Goal: Transaction & Acquisition: Purchase product/service

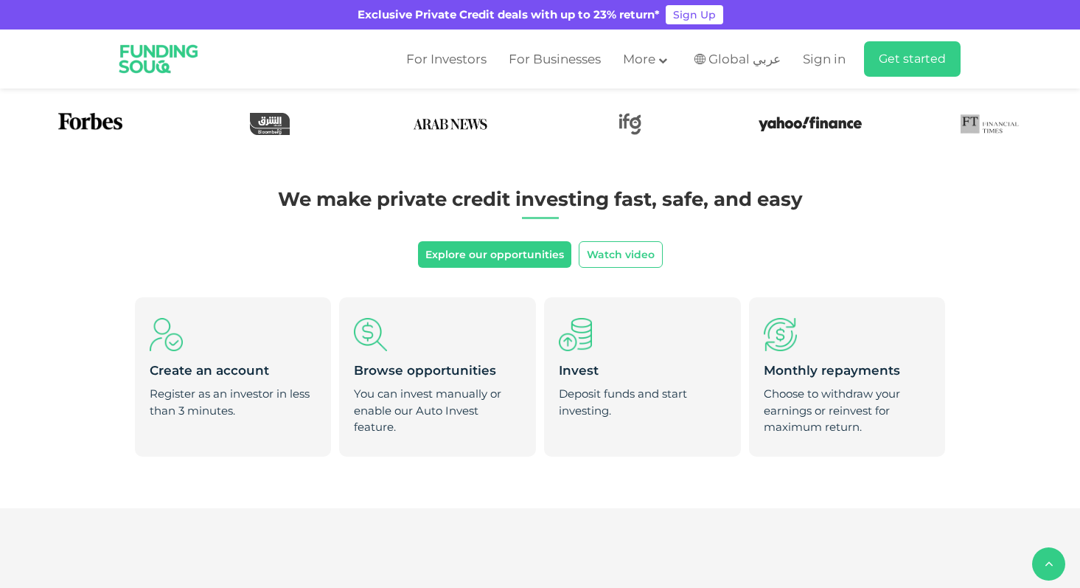
click at [836, 44] on ul "For Investors For Businesses More About Us How It Works" at bounding box center [678, 58] width 566 height 35
click at [833, 57] on span "Sign in" at bounding box center [824, 59] width 43 height 15
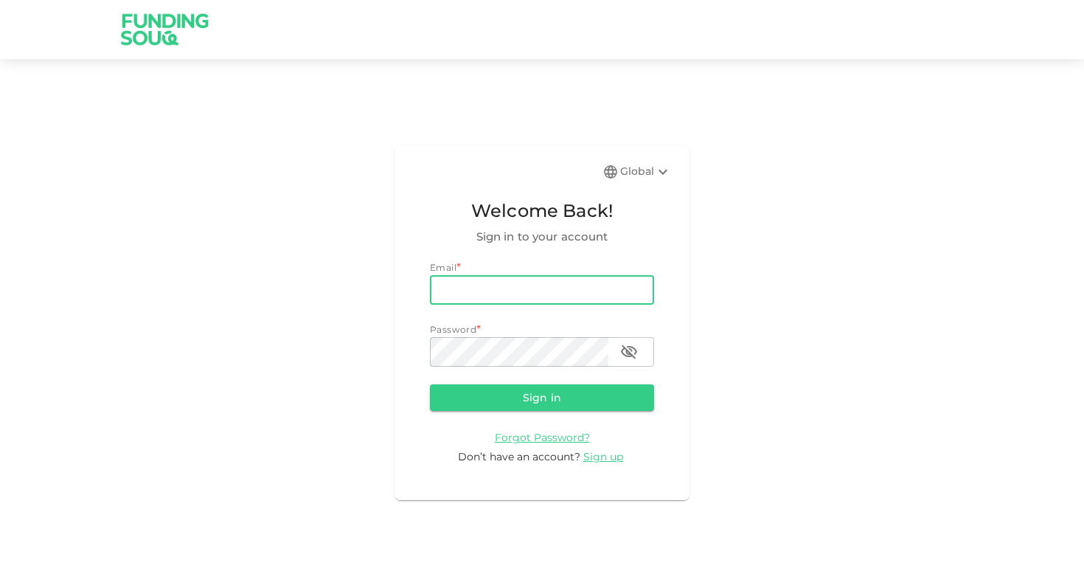
click at [513, 282] on input "email" at bounding box center [542, 290] width 224 height 30
type input "a.m.osman@live.com"
click at [549, 396] on button "Sign in" at bounding box center [542, 397] width 224 height 27
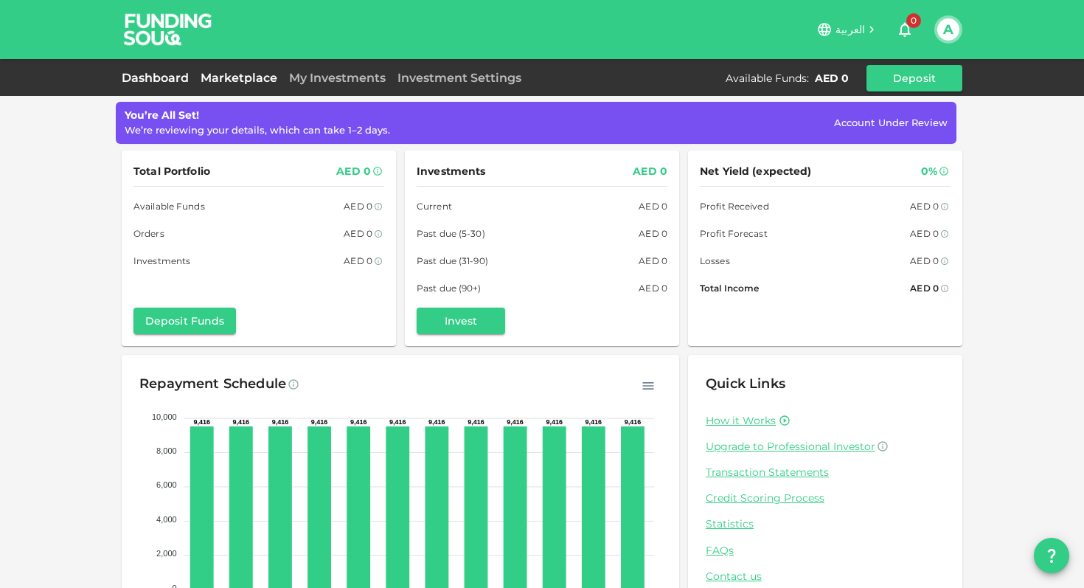
click at [240, 72] on link "Marketplace" at bounding box center [239, 78] width 89 height 14
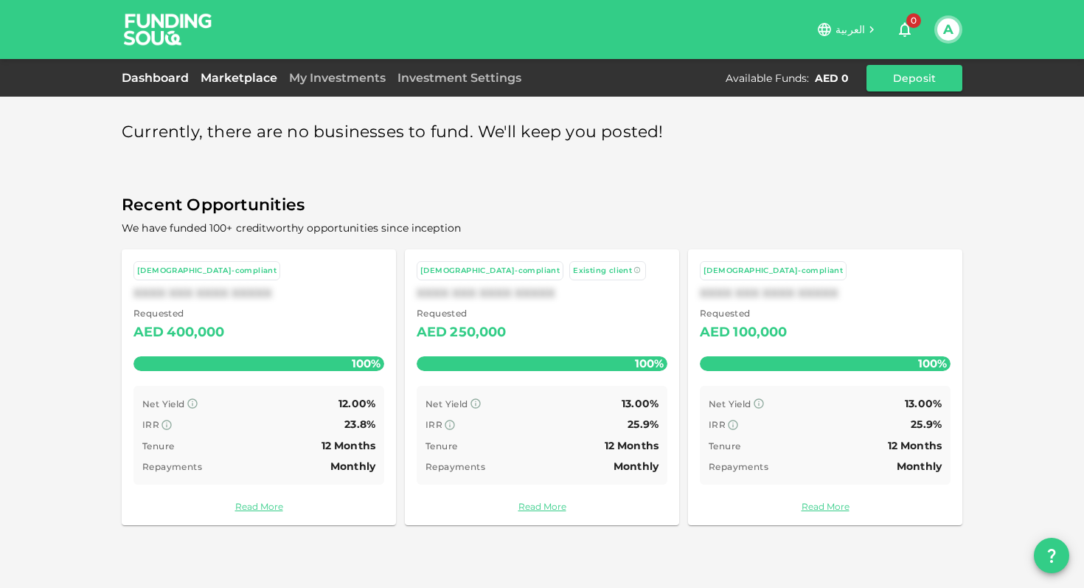
click at [138, 84] on link "Dashboard" at bounding box center [158, 78] width 73 height 14
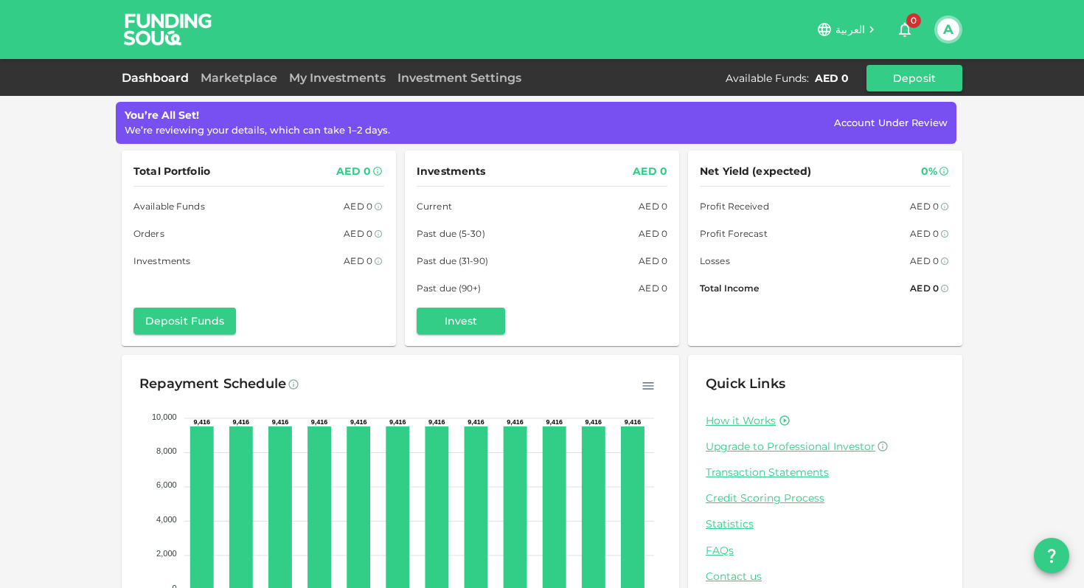
click at [535, 302] on div "Investments AED 0 Current AED 0 Past due (5-30) AED 0 Past due (31-90) AED 0 Pa…" at bounding box center [542, 248] width 251 height 173
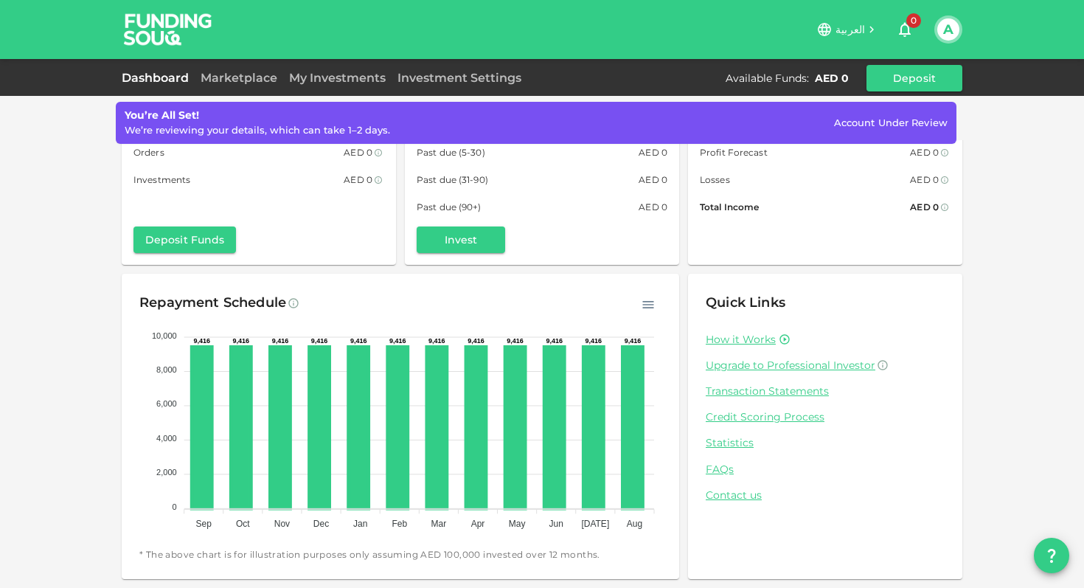
click at [461, 268] on div "You’re All Set! We’re reviewing your details, which can take 1–2 days. Account …" at bounding box center [542, 302] width 841 height 554
click at [447, 237] on button "Invest" at bounding box center [461, 239] width 89 height 27
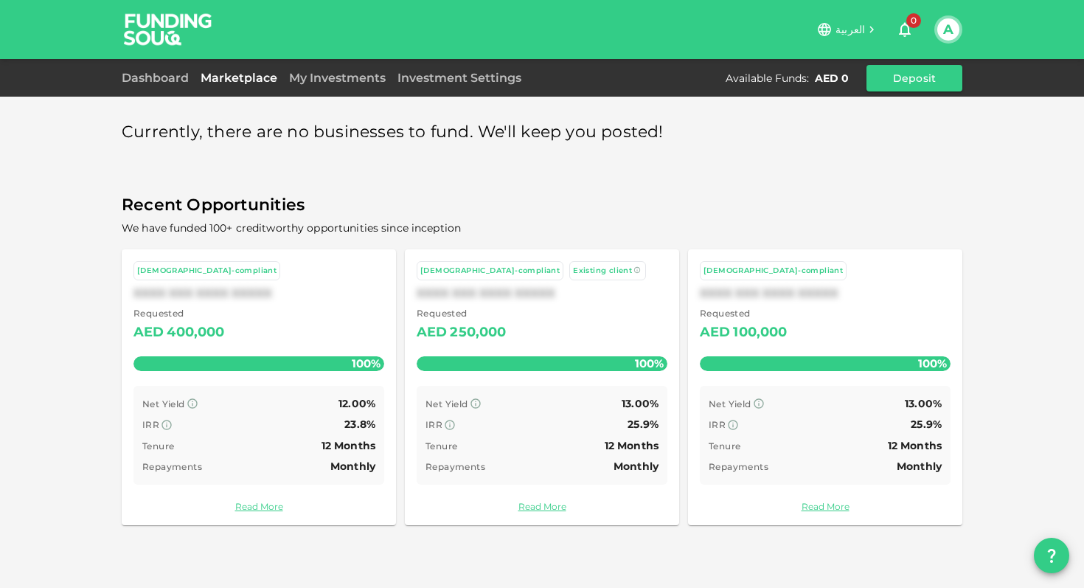
click at [531, 465] on div "Repayments Monthly" at bounding box center [542, 466] width 233 height 18
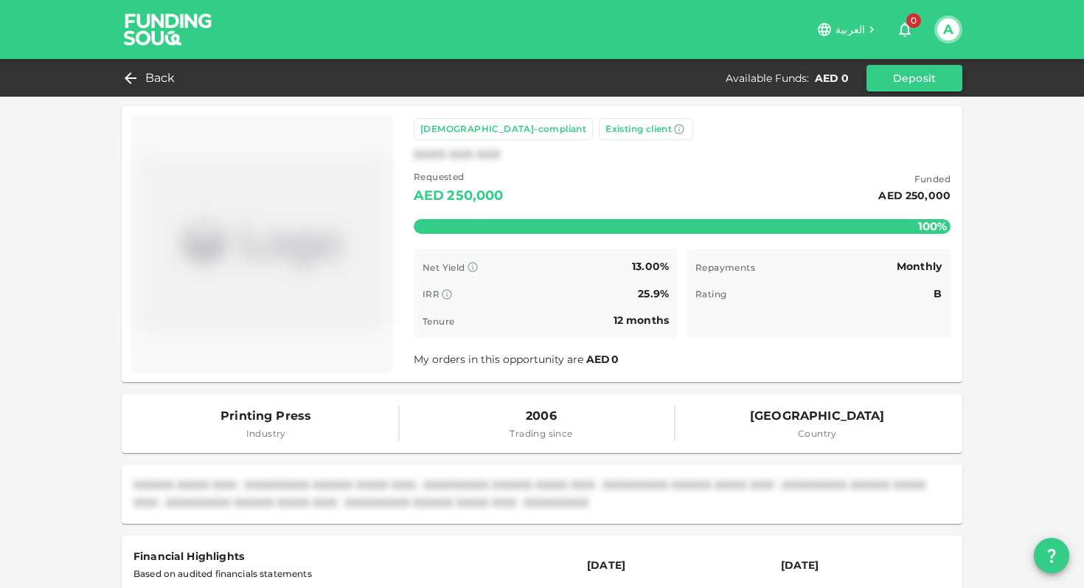
click at [911, 30] on icon "button" at bounding box center [905, 30] width 18 height 18
